Goal: Register for event/course

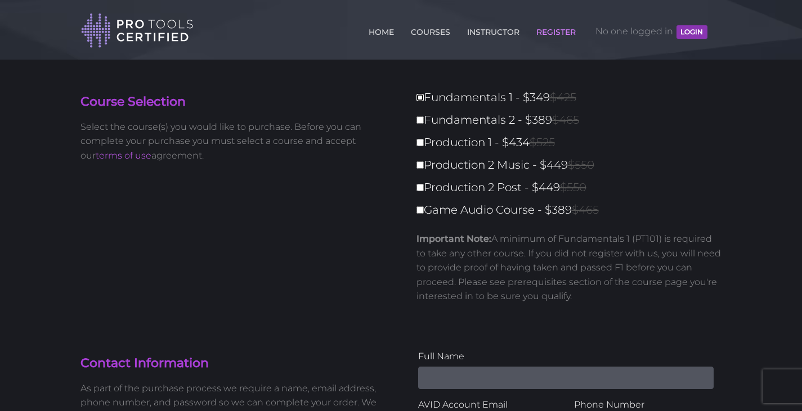
click at [419, 98] on input "Fundamentals 1 - $349 $425" at bounding box center [419, 97] width 7 height 7
checkbox input "true"
type input "349"
click at [422, 121] on input "Fundamentals 2 - $389 $465" at bounding box center [419, 119] width 7 height 7
checkbox input "true"
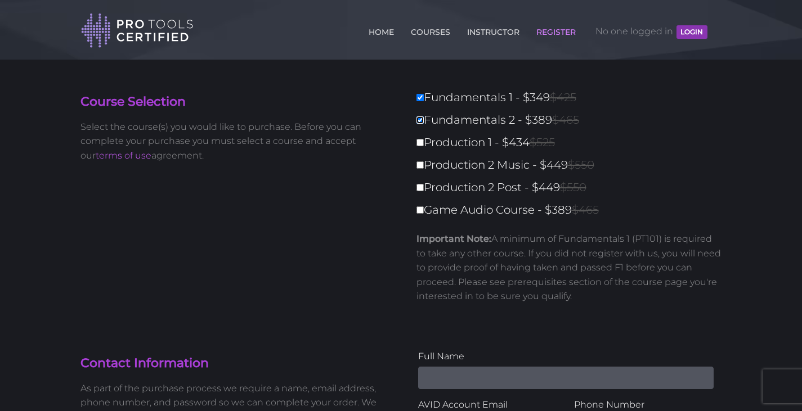
type input "738"
click at [421, 101] on input "Fundamentals 1 - $349 $425" at bounding box center [419, 97] width 7 height 7
checkbox input "false"
type input "389"
click at [417, 120] on input "Fundamentals 2 - $389 $465" at bounding box center [419, 119] width 7 height 7
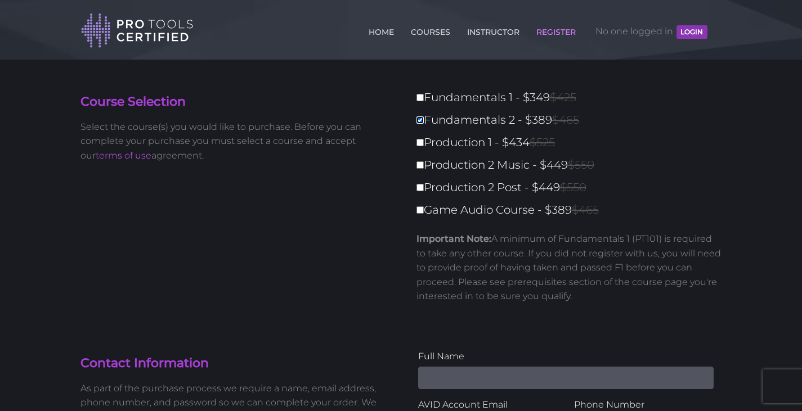
checkbox input "false"
type input "0"
click at [420, 143] on input "Production 1 - $434 $525" at bounding box center [419, 142] width 7 height 7
checkbox input "true"
type input "434"
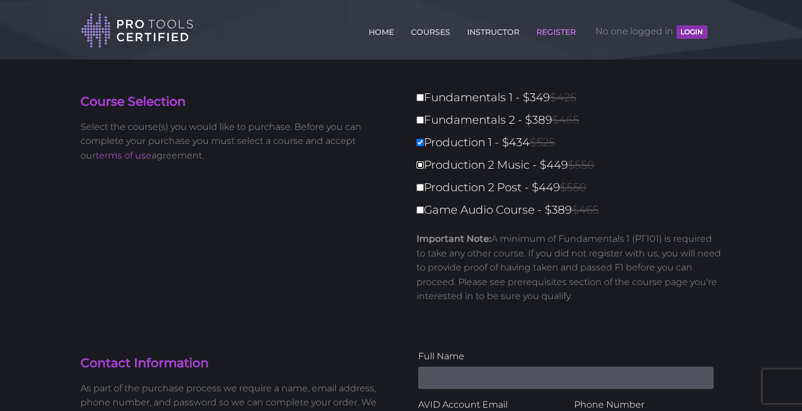
click at [419, 162] on input "Production 2 Music - $449 $550" at bounding box center [419, 164] width 7 height 7
checkbox input "true"
type input "883"
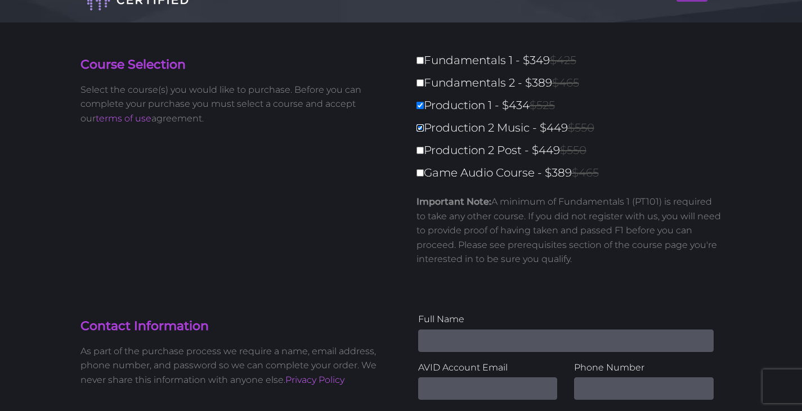
scroll to position [56, 0]
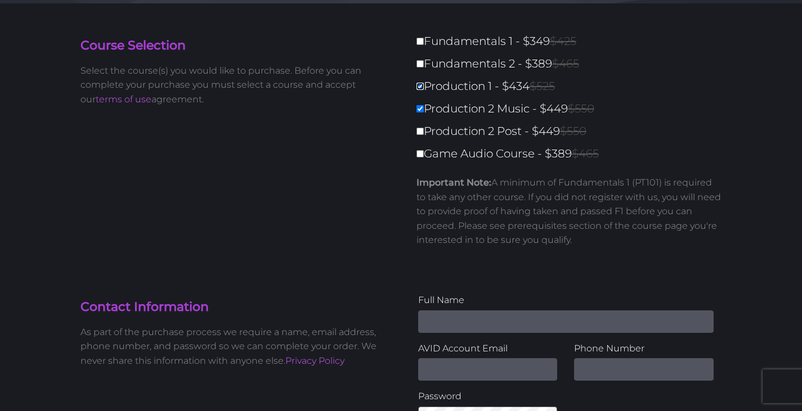
click at [419, 87] on input "Production 1 - $434 $525" at bounding box center [419, 86] width 7 height 7
checkbox input "false"
type input "449"
click at [426, 111] on label "Production 2 Music - $449 $550" at bounding box center [572, 109] width 312 height 20
click at [424, 111] on input "Production 2 Music - $449 $550" at bounding box center [419, 108] width 7 height 7
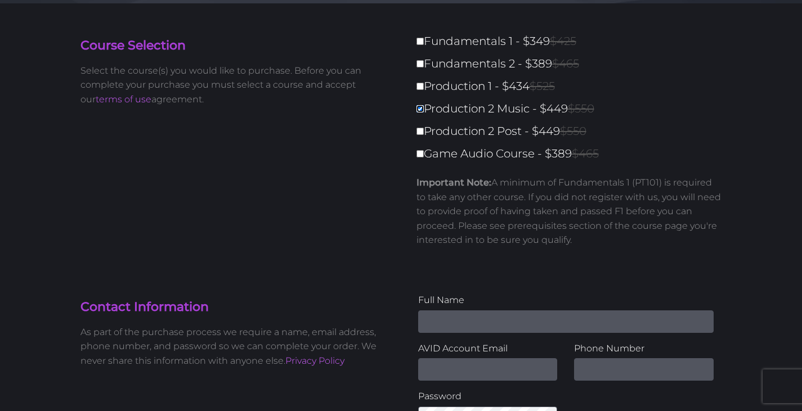
checkbox input "false"
type input "0"
click at [421, 80] on label "Production 1 - $434 $525" at bounding box center [572, 87] width 312 height 20
click at [421, 83] on input "Production 1 - $434 $525" at bounding box center [419, 86] width 7 height 7
checkbox input "true"
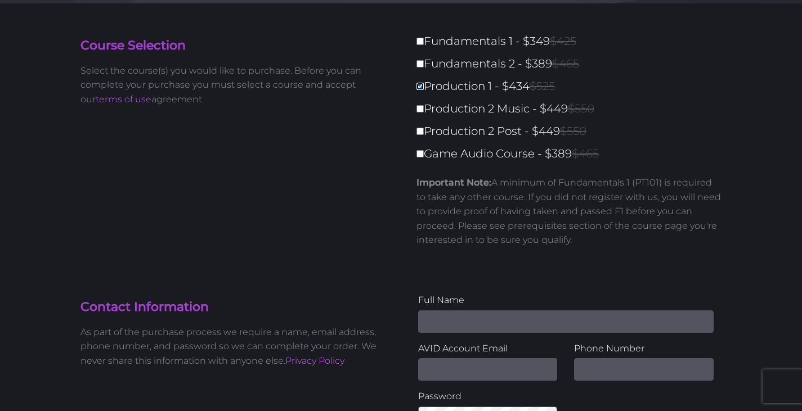
type input "434"
click at [416, 100] on label "Production 2 Music - $449 $550" at bounding box center [572, 109] width 312 height 20
click at [416, 105] on input "Production 2 Music - $449 $550" at bounding box center [419, 108] width 7 height 7
checkbox input "true"
type input "883"
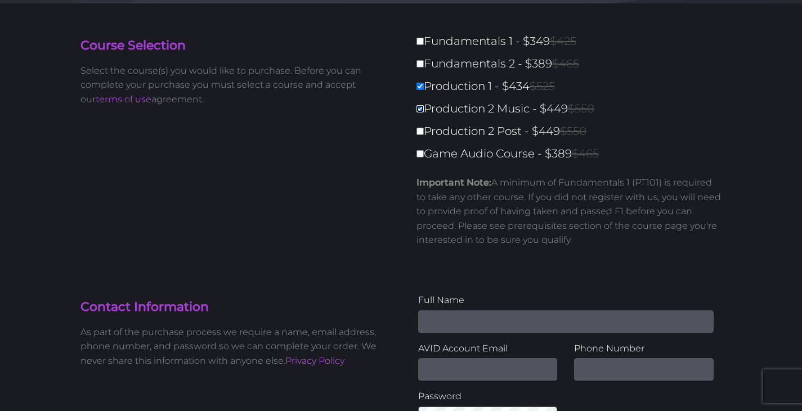
scroll to position [0, 0]
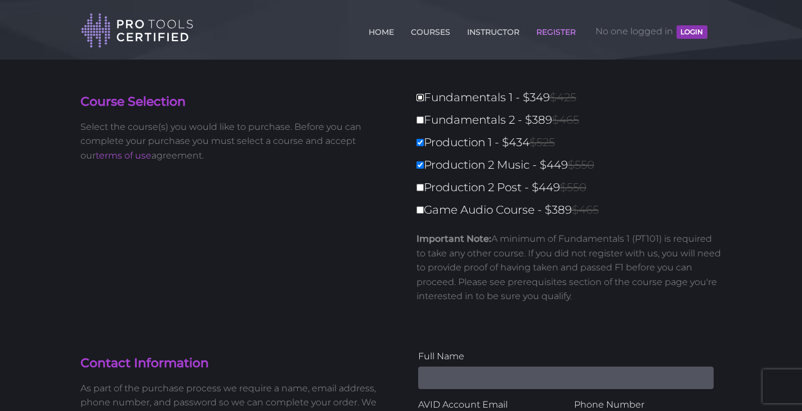
click at [423, 96] on input "Fundamentals 1 - $349 $425" at bounding box center [419, 97] width 7 height 7
checkbox input "true"
type input "1232"
click at [424, 119] on label "Fundamentals 2 - $389 $465" at bounding box center [572, 120] width 312 height 20
click at [424, 119] on input "Fundamentals 2 - $389 $465" at bounding box center [419, 119] width 7 height 7
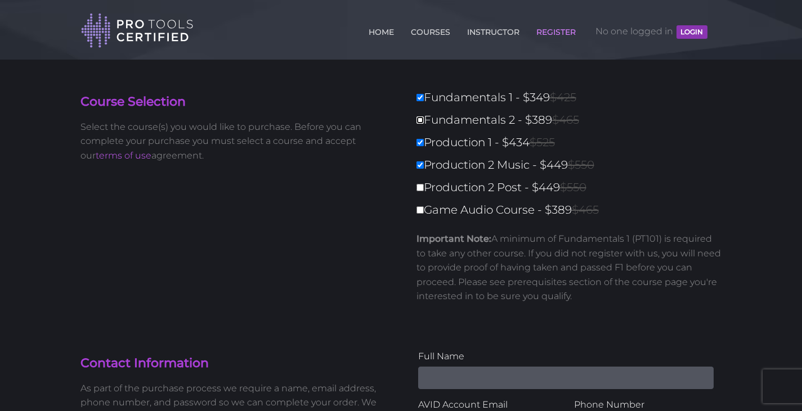
checkbox input "true"
type input "1621"
click at [423, 103] on label "Fundamentals 1 - $349 $425" at bounding box center [572, 98] width 312 height 20
click at [423, 101] on input "Fundamentals 1 - $349 $425" at bounding box center [419, 97] width 7 height 7
checkbox input "false"
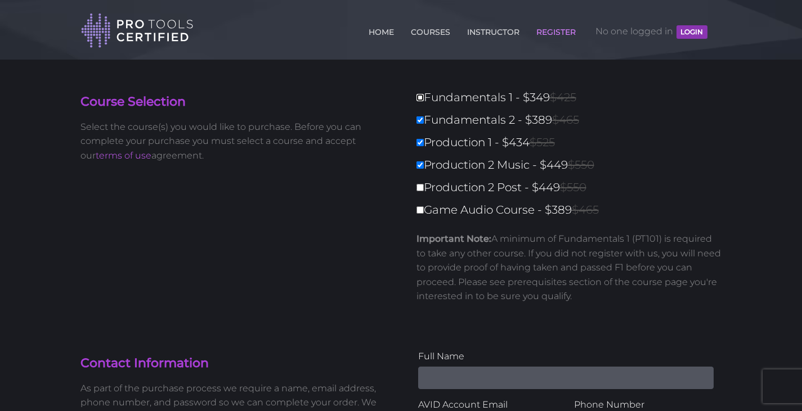
type input "1272"
click at [421, 120] on input "Fundamentals 2 - $389 $465" at bounding box center [419, 119] width 7 height 7
checkbox input "false"
type input "883"
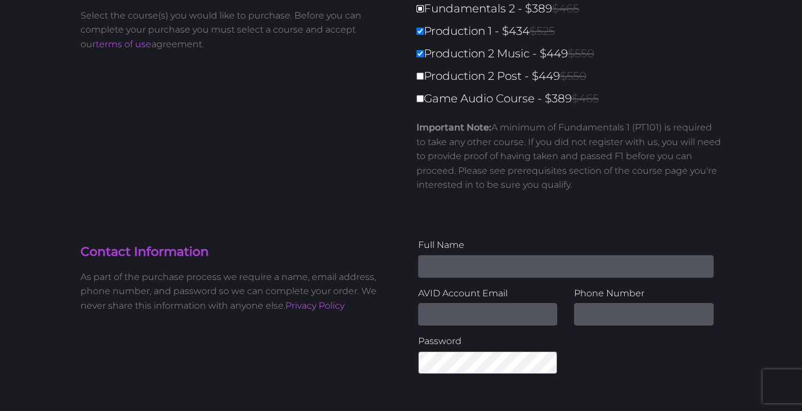
scroll to position [113, 0]
